Goal: Information Seeking & Learning: Learn about a topic

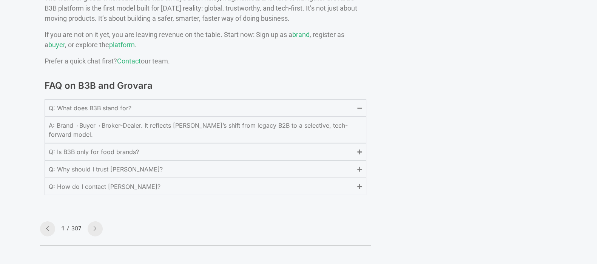
scroll to position [3157, 0]
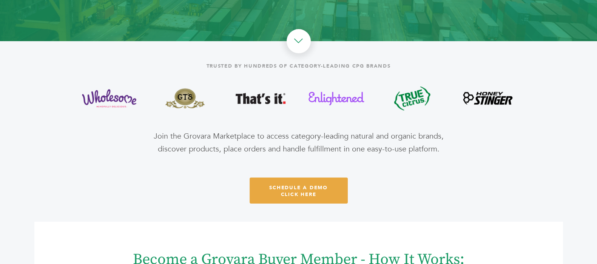
scroll to position [147, 0]
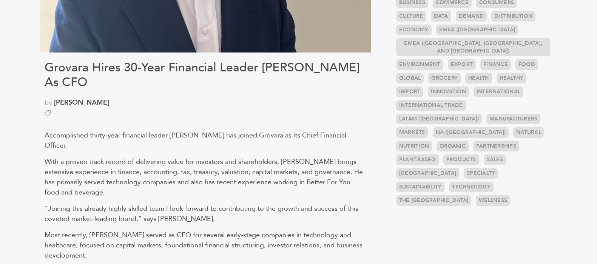
scroll to position [283, 0]
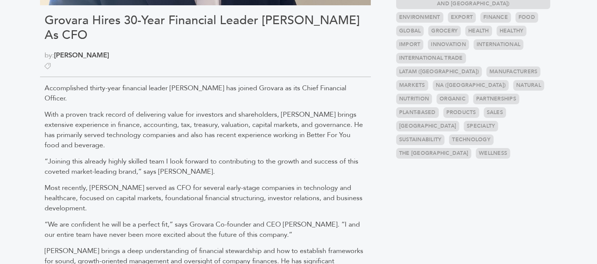
click at [383, 172] on section "Grovara Hires 30-Year Financial Leader David Dahn As CFO by: Joe Petrucci Accom…" at bounding box center [210, 109] width 353 height 689
click at [369, 195] on div "Accomplished thirty-year financial leader David Dahn has joined Grovara as its …" at bounding box center [205, 232] width 331 height 310
click at [378, 173] on section "Grovara Hires 30-Year Financial Leader David Dahn As CFO by: Joe Petrucci Accom…" at bounding box center [210, 109] width 353 height 689
click at [397, 186] on aside "Categories Brands 121 Brokers 3 Buyers 92 News 276 6" at bounding box center [475, 109] width 176 height 689
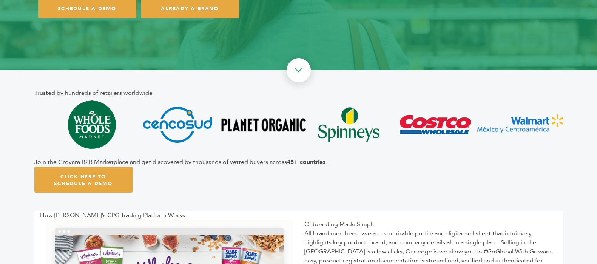
scroll to position [189, 0]
